Goal: Information Seeking & Learning: Learn about a topic

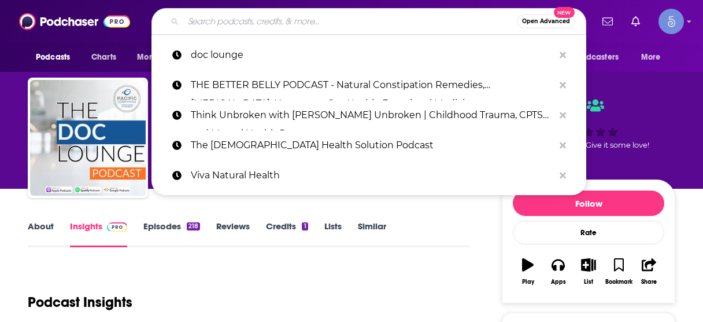
scroll to position [139, 0]
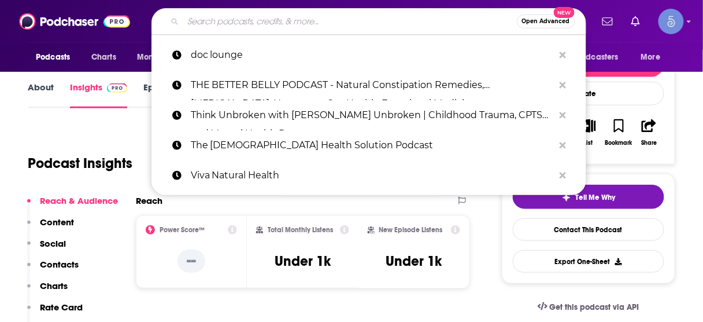
type input "The Wild Wisdom Show"
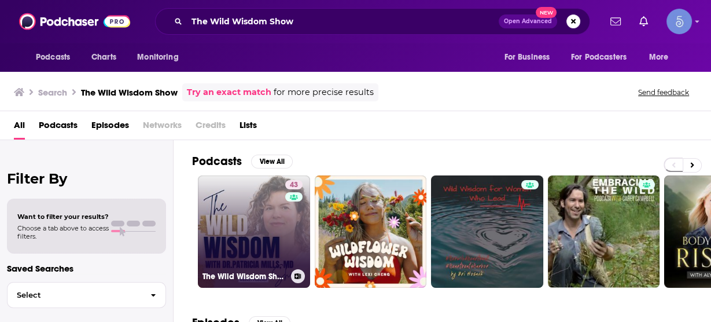
click at [238, 217] on link "43 The Wild Wisdom Show with Dr. [PERSON_NAME], MD" at bounding box center [254, 231] width 112 height 112
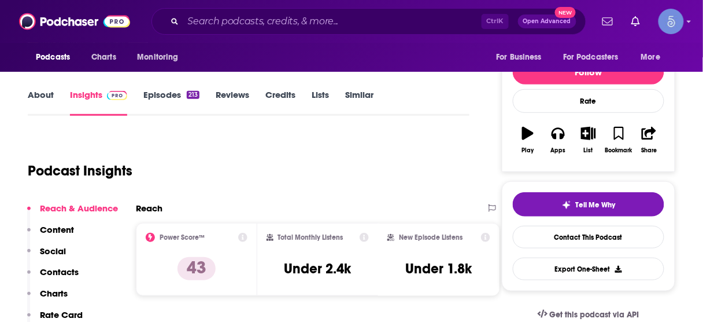
scroll to position [139, 0]
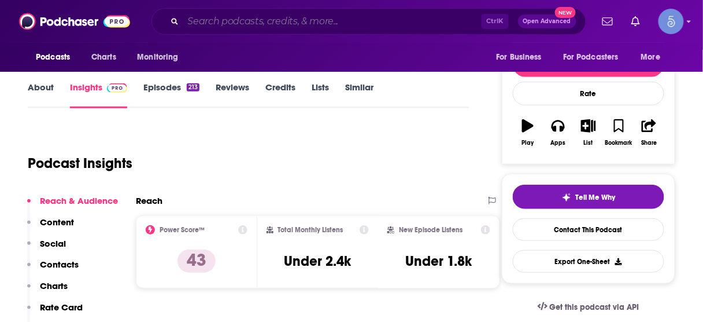
click at [284, 19] on input "Search podcasts, credits, & more..." at bounding box center [332, 21] width 298 height 19
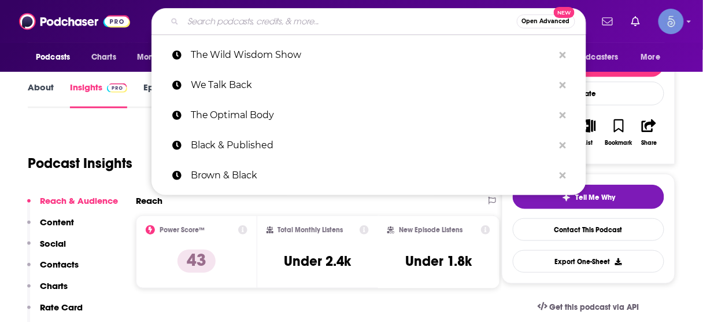
paste input "Accelerated Health with [PERSON_NAME]"
type input "Accelerated Health with [PERSON_NAME]"
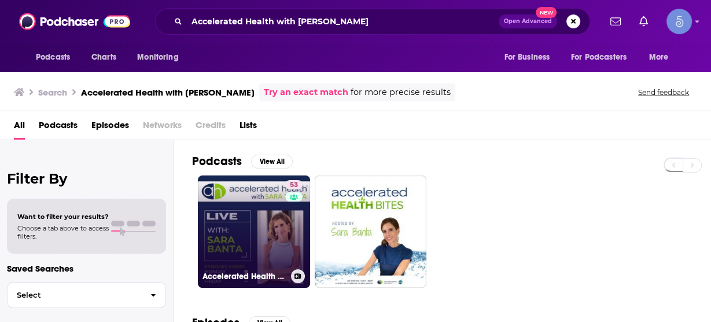
click at [235, 209] on link "53 Accelerated Health with [PERSON_NAME]" at bounding box center [254, 231] width 112 height 112
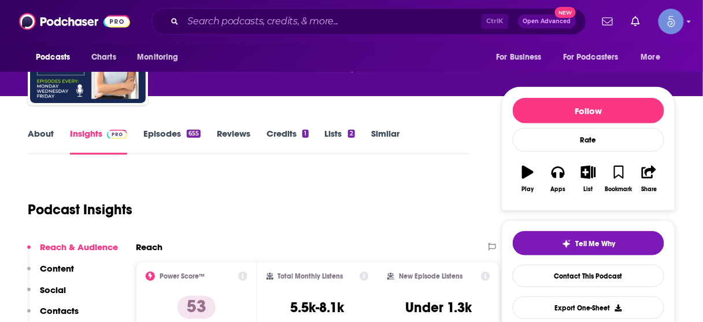
scroll to position [139, 0]
